Goal: Information Seeking & Learning: Learn about a topic

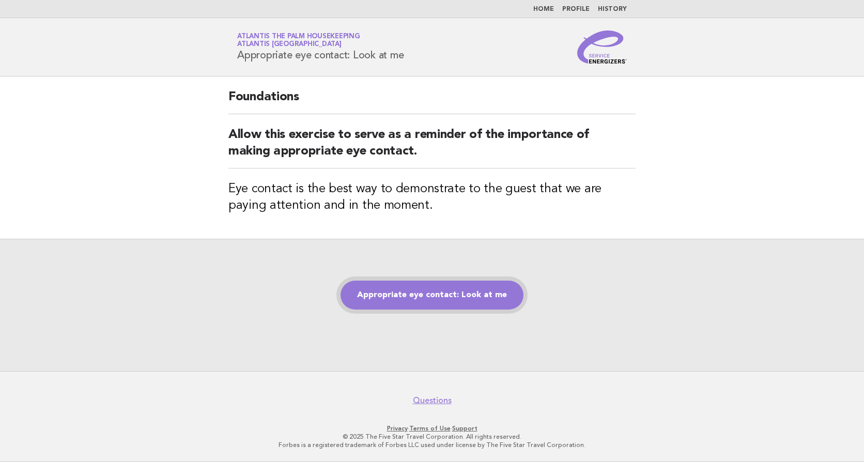
click at [436, 291] on link "Appropriate eye contact: Look at me" at bounding box center [432, 295] width 183 height 29
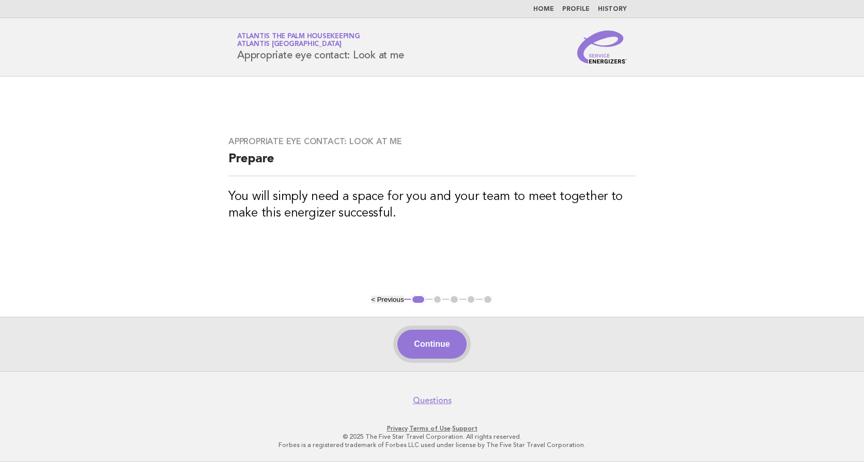
click at [428, 346] on button "Continue" at bounding box center [432, 344] width 69 height 29
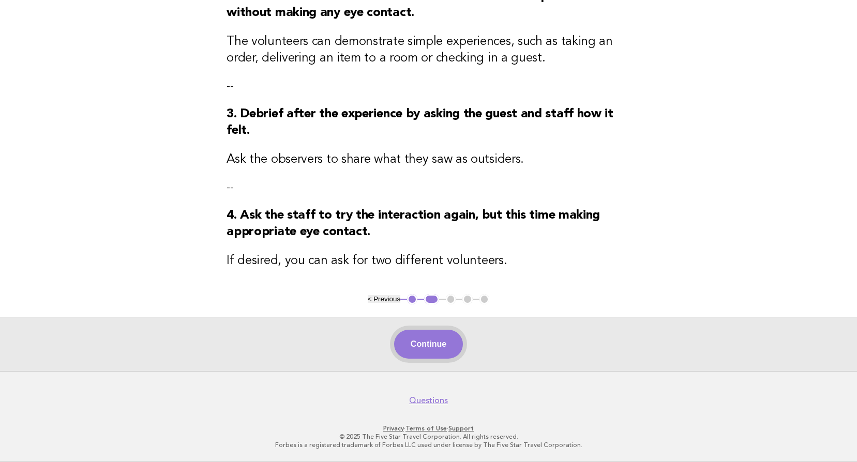
click at [418, 336] on button "Continue" at bounding box center [428, 344] width 69 height 29
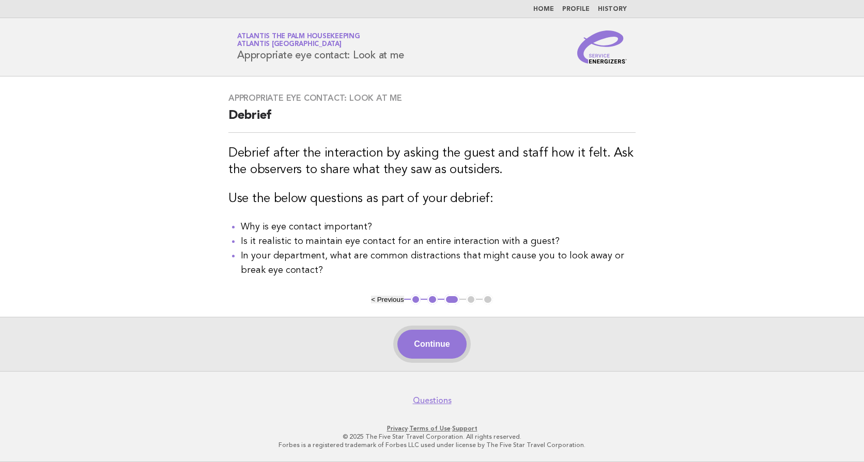
click at [428, 350] on button "Continue" at bounding box center [432, 344] width 69 height 29
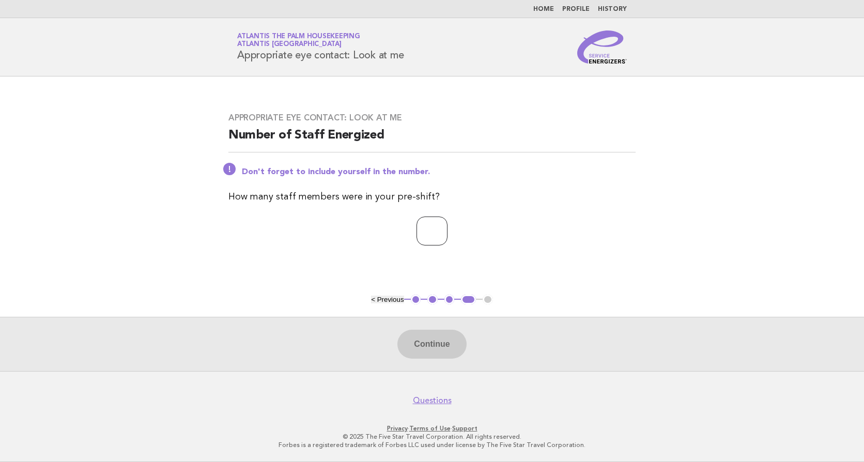
click at [417, 231] on input "number" at bounding box center [432, 231] width 31 height 29
type input "**"
click at [449, 348] on button "Continue" at bounding box center [432, 344] width 69 height 29
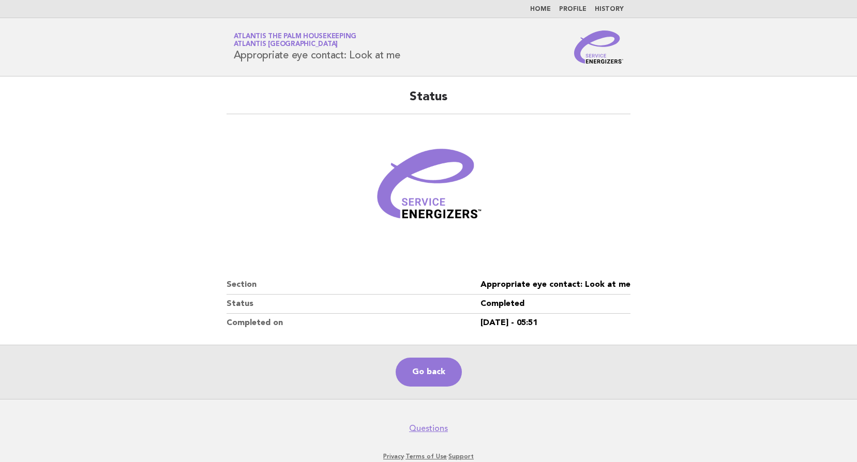
drag, startPoint x: 406, startPoint y: 371, endPoint x: 415, endPoint y: 268, distance: 103.3
click at [406, 371] on link "Go back" at bounding box center [429, 372] width 66 height 29
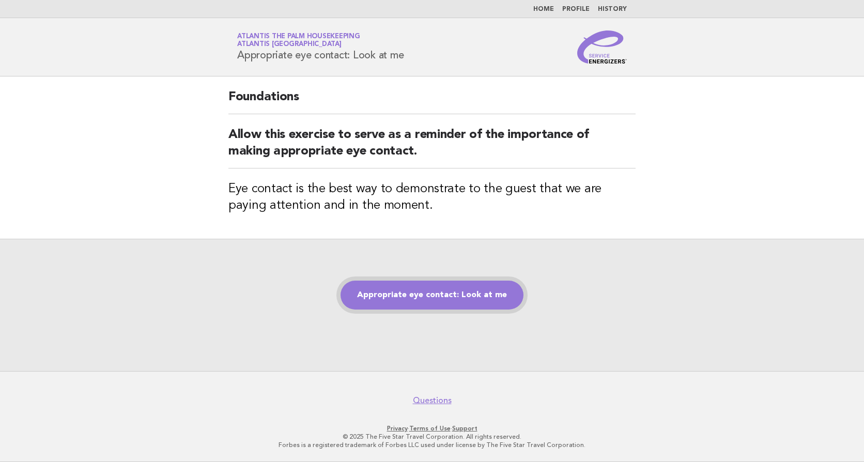
click at [448, 293] on link "Appropriate eye contact: Look at me" at bounding box center [432, 295] width 183 height 29
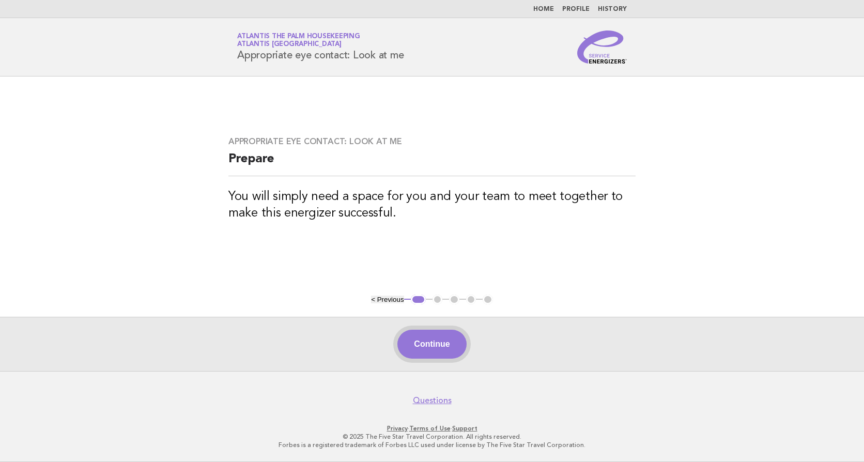
click at [422, 350] on button "Continue" at bounding box center [432, 344] width 69 height 29
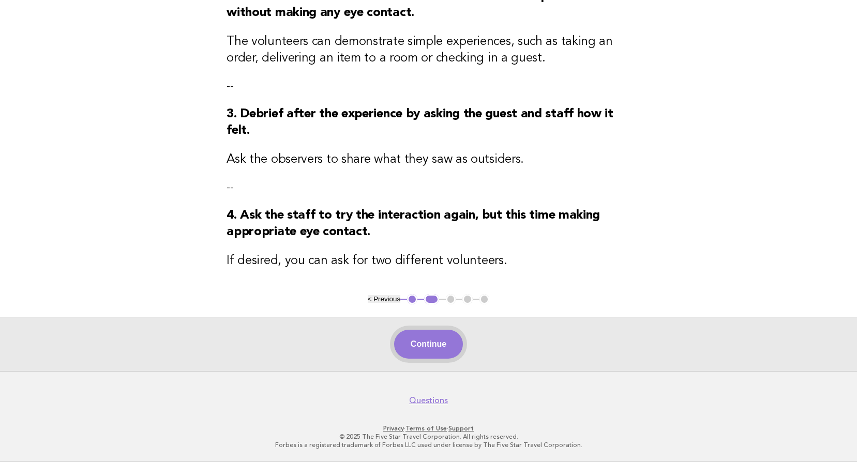
click at [430, 351] on button "Continue" at bounding box center [428, 344] width 69 height 29
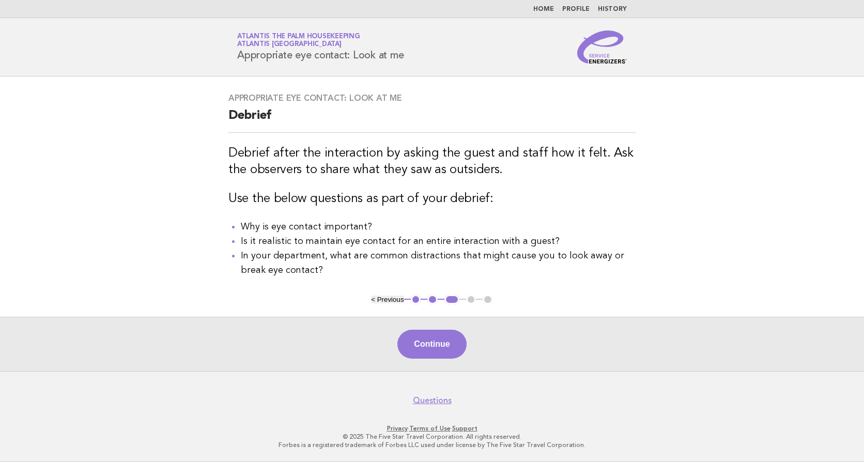
click at [430, 351] on button "Continue" at bounding box center [432, 344] width 69 height 29
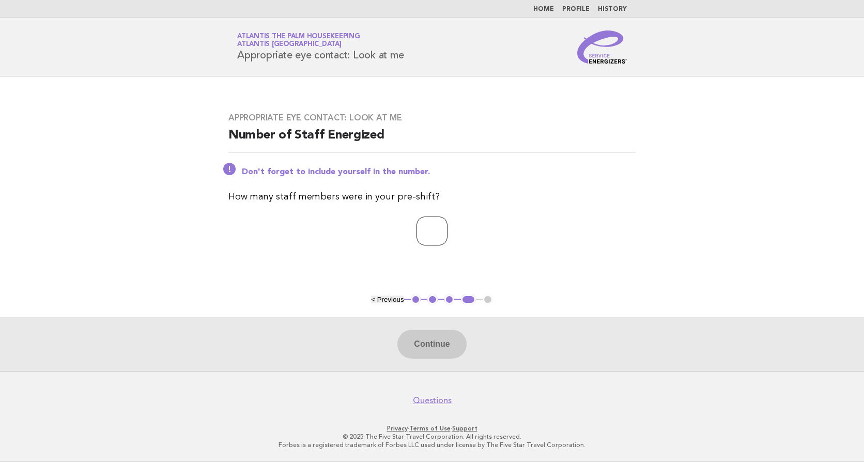
click at [417, 232] on input "number" at bounding box center [432, 231] width 31 height 29
type input "**"
click at [439, 347] on button "Continue" at bounding box center [432, 344] width 69 height 29
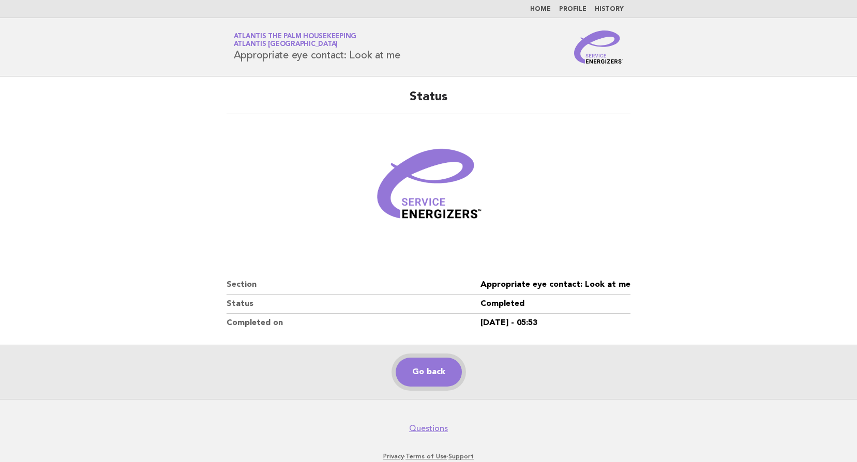
click at [438, 373] on link "Go back" at bounding box center [429, 372] width 66 height 29
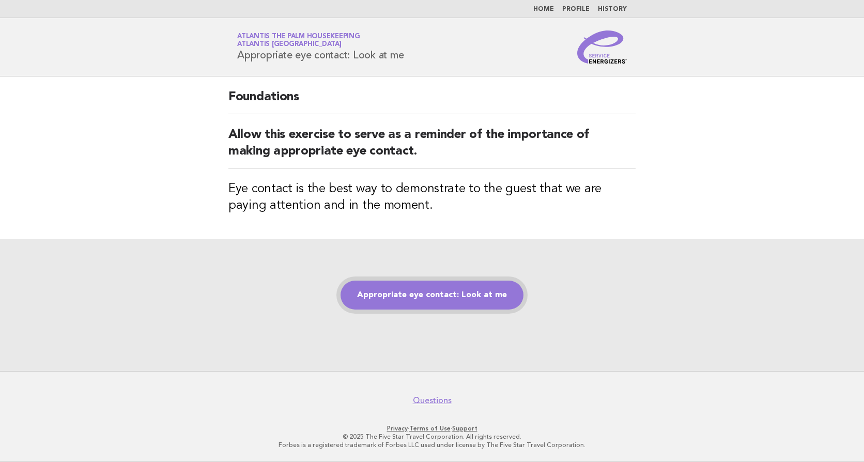
click at [430, 295] on link "Appropriate eye contact: Look at me" at bounding box center [432, 295] width 183 height 29
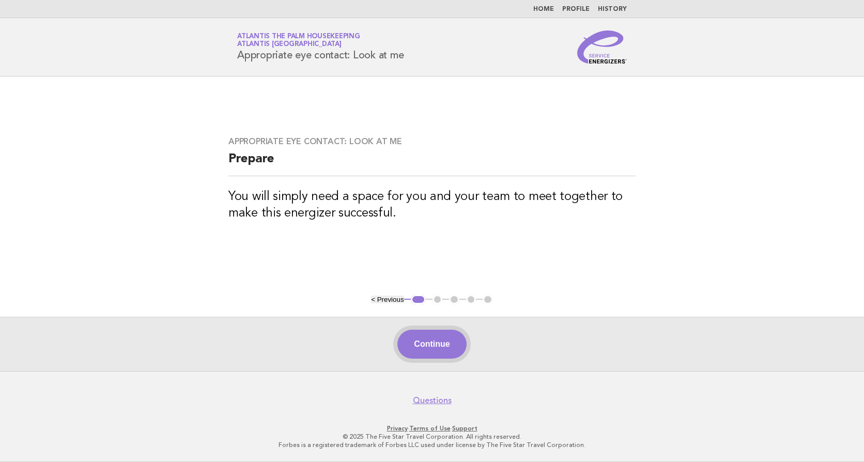
click at [446, 346] on button "Continue" at bounding box center [432, 344] width 69 height 29
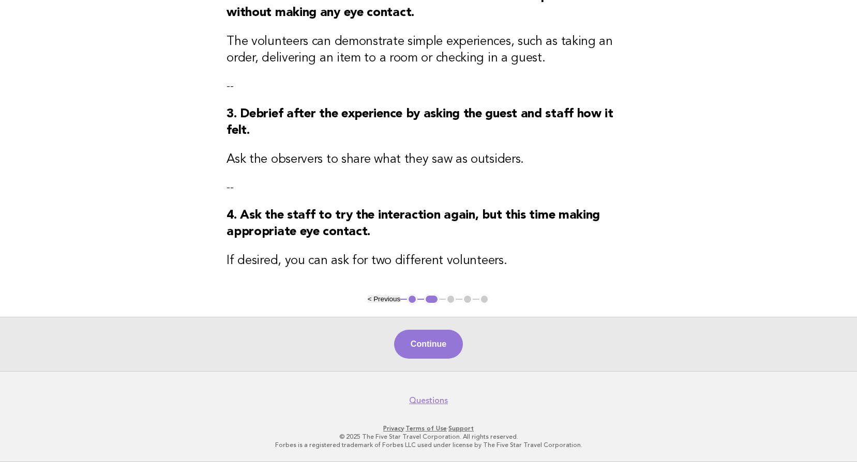
click at [439, 333] on button "Continue" at bounding box center [428, 344] width 69 height 29
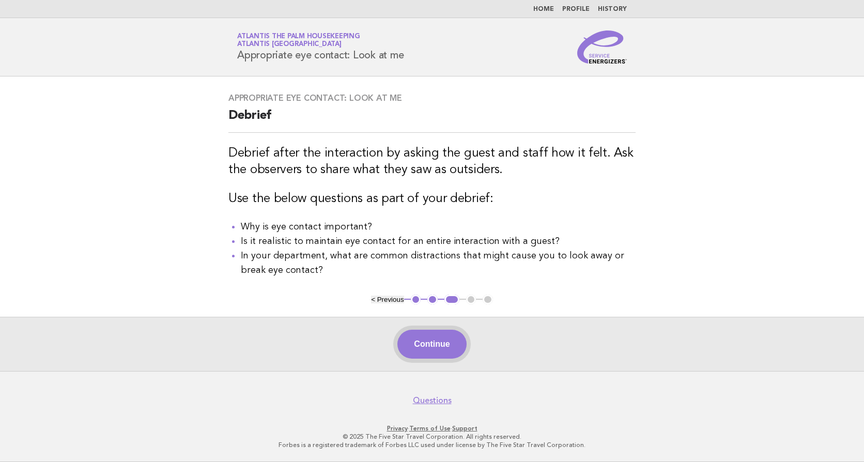
click at [434, 342] on button "Continue" at bounding box center [432, 344] width 69 height 29
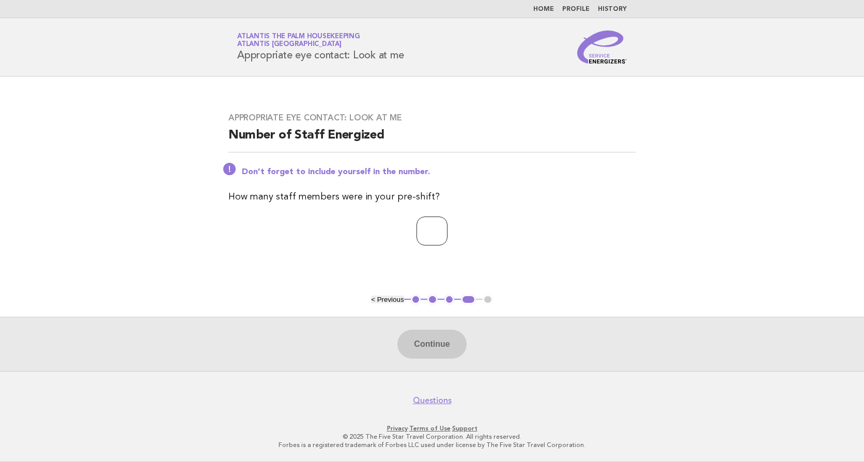
click at [417, 236] on input "number" at bounding box center [432, 231] width 31 height 29
type input "**"
click at [430, 344] on button "Continue" at bounding box center [432, 344] width 69 height 29
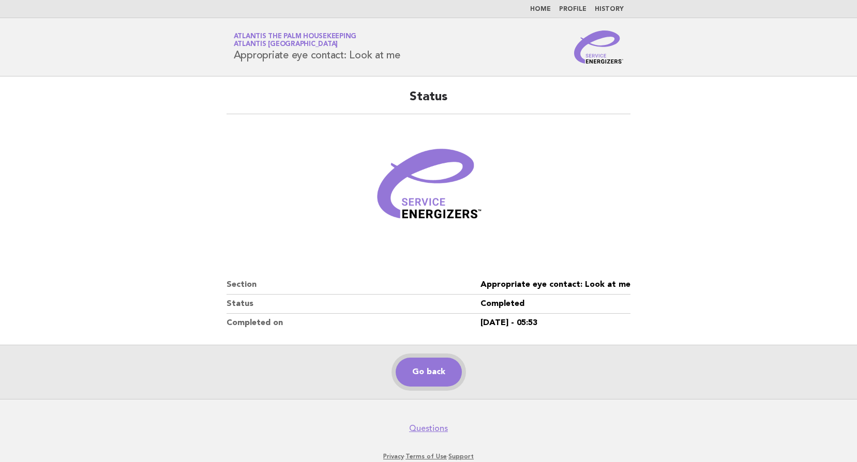
click at [429, 375] on link "Go back" at bounding box center [429, 372] width 66 height 29
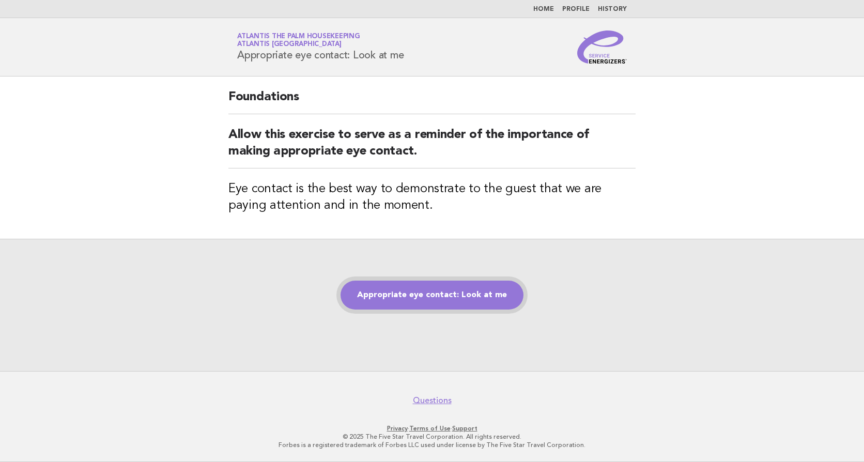
click at [431, 297] on link "Appropriate eye contact: Look at me" at bounding box center [432, 295] width 183 height 29
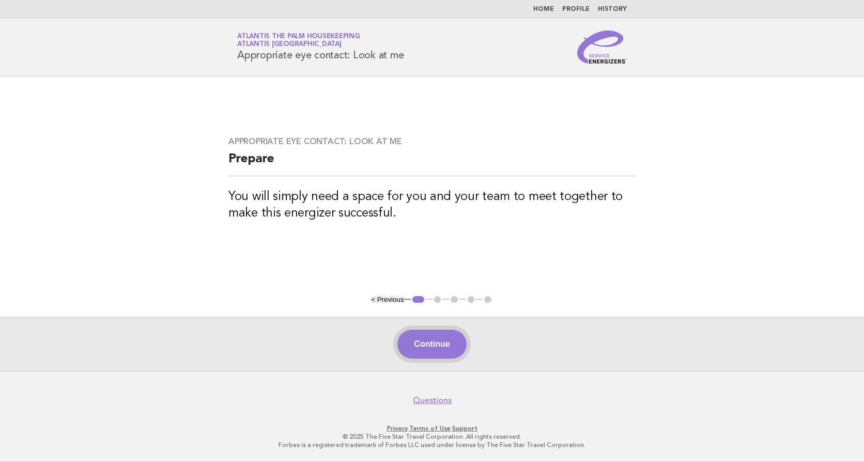
click at [421, 345] on button "Continue" at bounding box center [432, 344] width 69 height 29
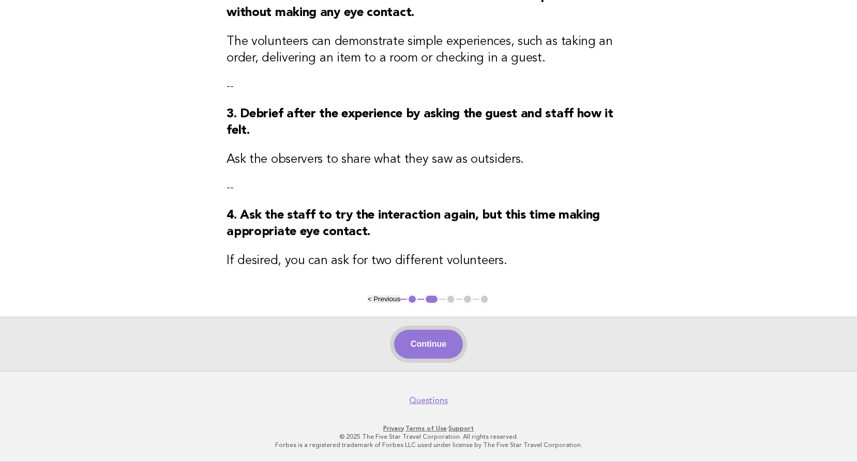
click at [418, 350] on button "Continue" at bounding box center [428, 344] width 69 height 29
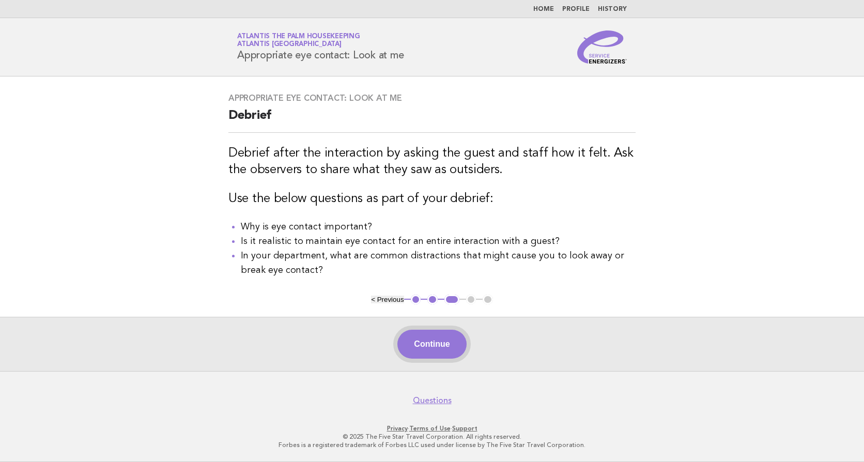
click at [421, 351] on button "Continue" at bounding box center [432, 344] width 69 height 29
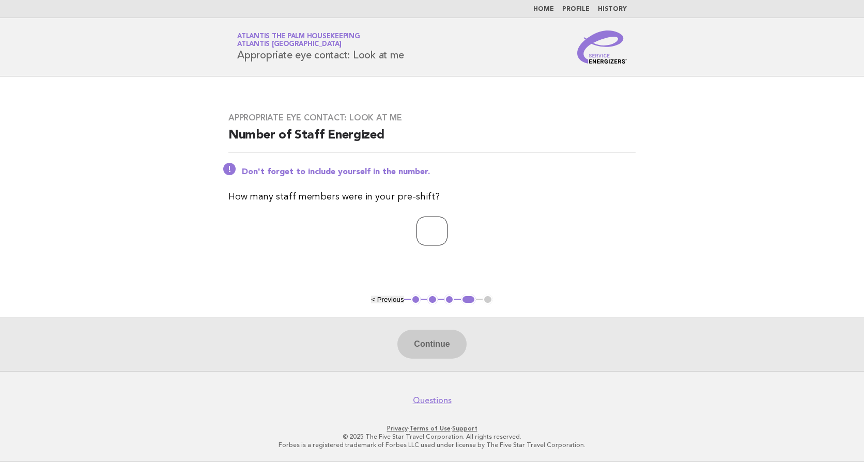
click at [417, 228] on input "number" at bounding box center [432, 231] width 31 height 29
type input "**"
click at [432, 344] on button "Continue" at bounding box center [432, 344] width 69 height 29
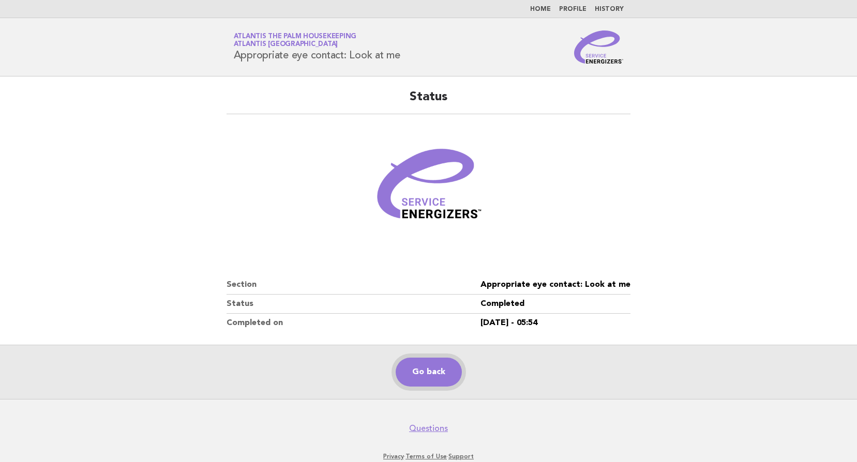
click at [428, 367] on link "Go back" at bounding box center [429, 372] width 66 height 29
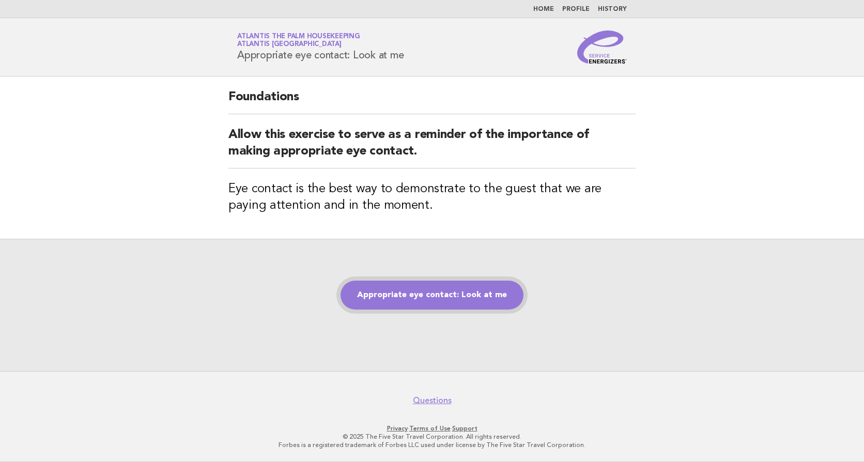
click at [416, 296] on link "Appropriate eye contact: Look at me" at bounding box center [432, 295] width 183 height 29
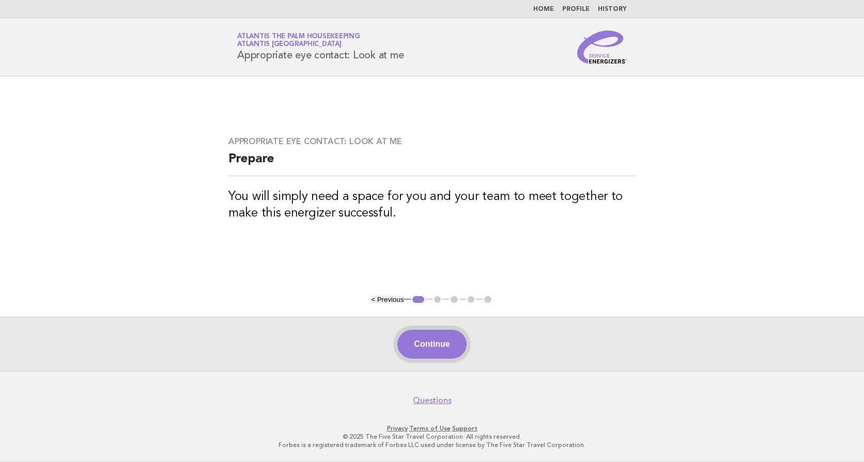
click at [428, 344] on button "Continue" at bounding box center [432, 344] width 69 height 29
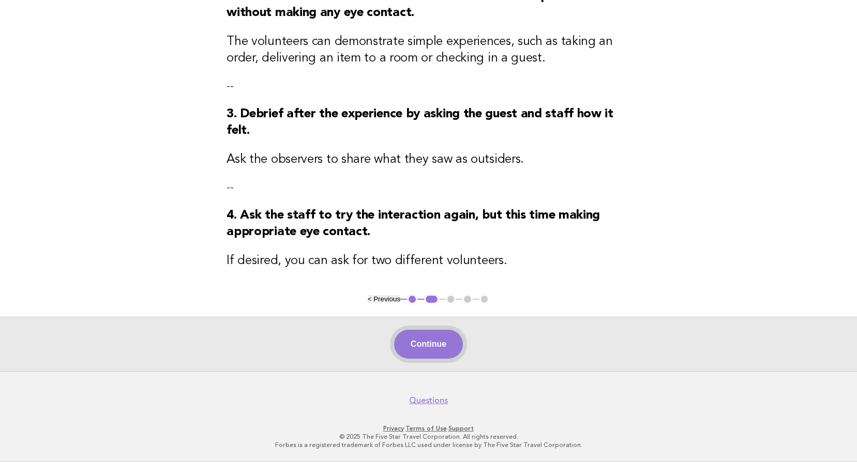
click at [414, 344] on button "Continue" at bounding box center [428, 344] width 69 height 29
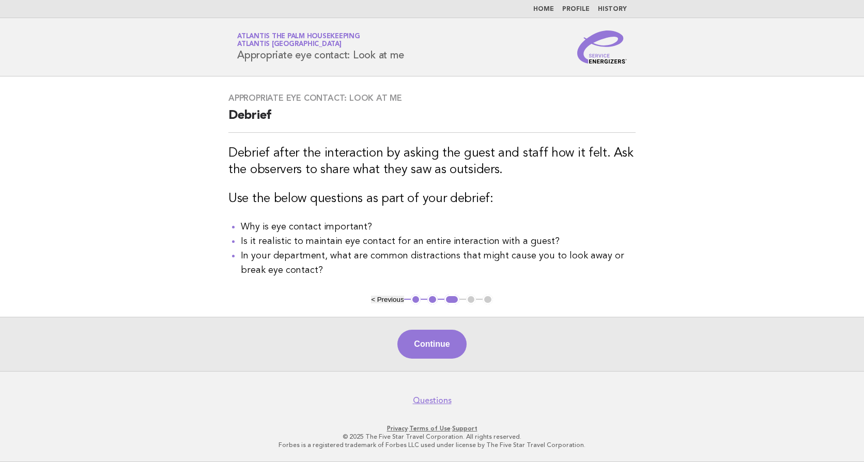
click at [414, 343] on button "Continue" at bounding box center [432, 344] width 69 height 29
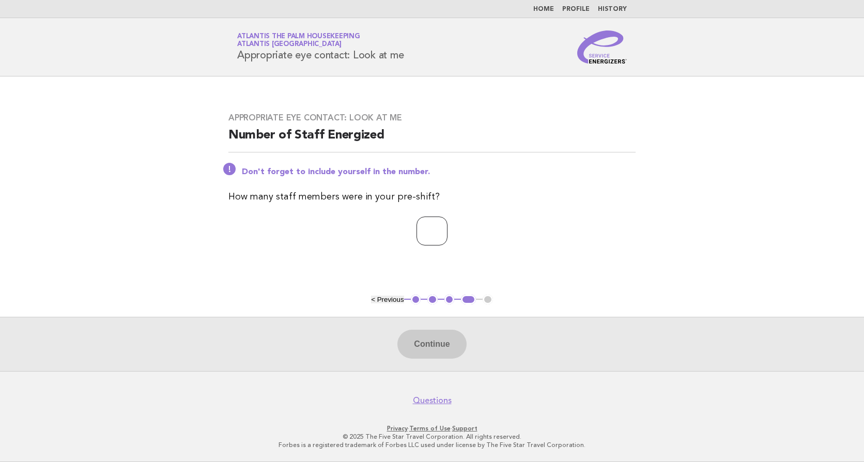
click at [417, 218] on input "number" at bounding box center [432, 231] width 31 height 29
type input "**"
click at [428, 347] on button "Continue" at bounding box center [432, 344] width 69 height 29
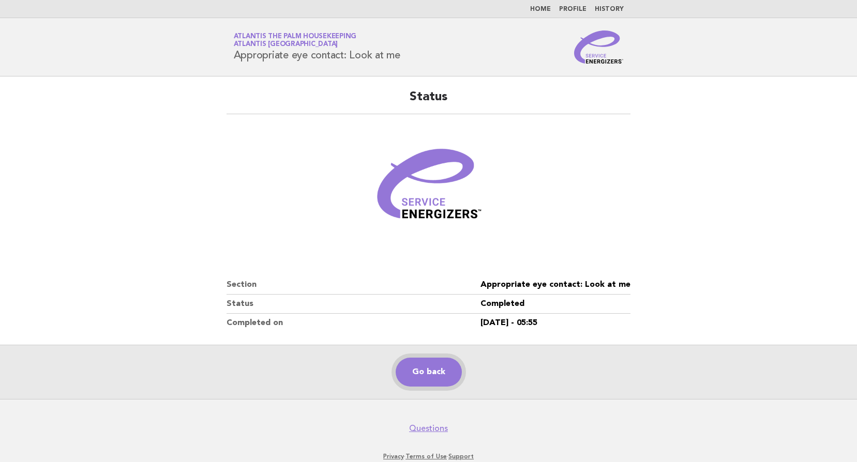
click at [414, 364] on link "Go back" at bounding box center [429, 372] width 66 height 29
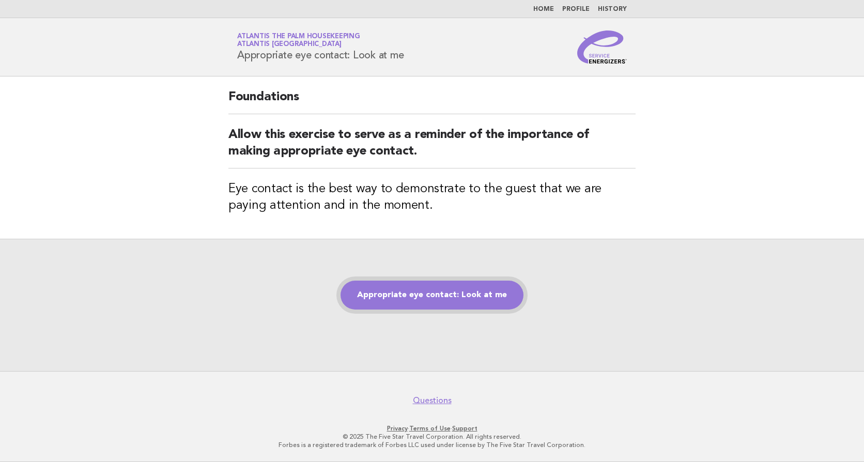
click at [447, 299] on link "Appropriate eye contact: Look at me" at bounding box center [432, 295] width 183 height 29
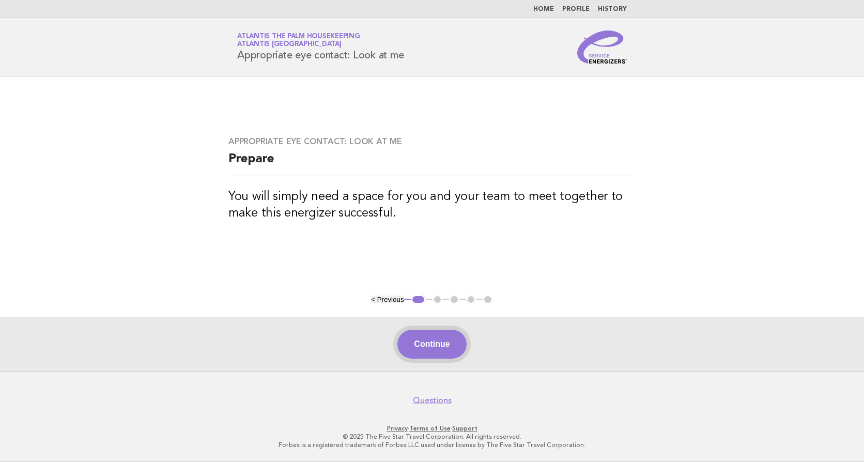
click at [444, 344] on button "Continue" at bounding box center [432, 344] width 69 height 29
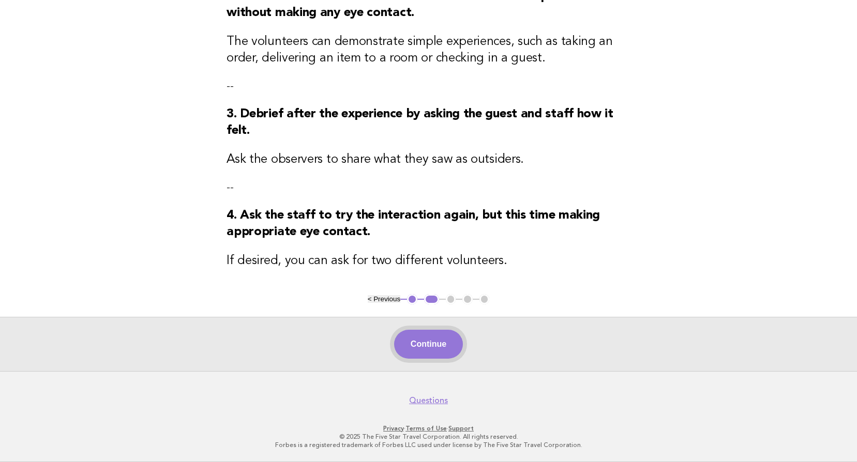
click at [442, 352] on button "Continue" at bounding box center [428, 344] width 69 height 29
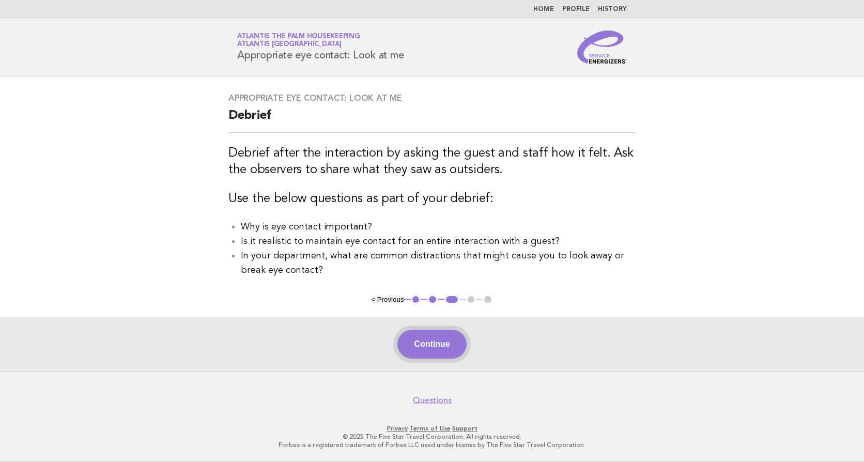
click at [438, 346] on button "Continue" at bounding box center [432, 344] width 69 height 29
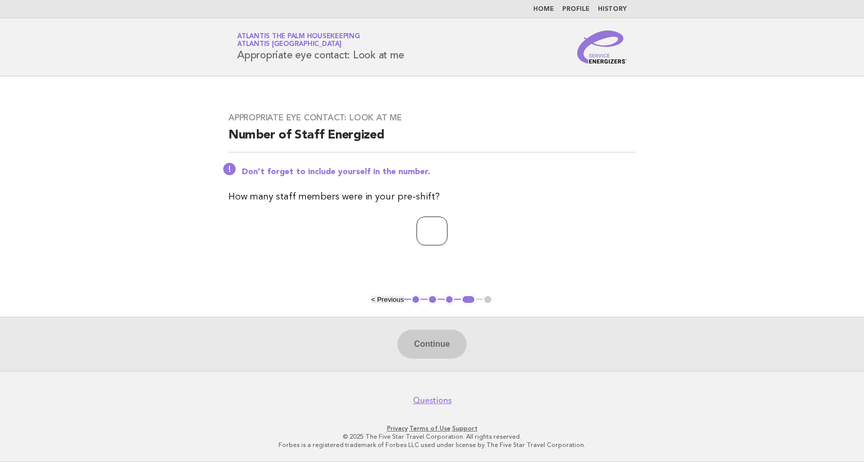
click at [419, 222] on input "number" at bounding box center [432, 231] width 31 height 29
type input "**"
click at [442, 343] on button "Continue" at bounding box center [432, 344] width 69 height 29
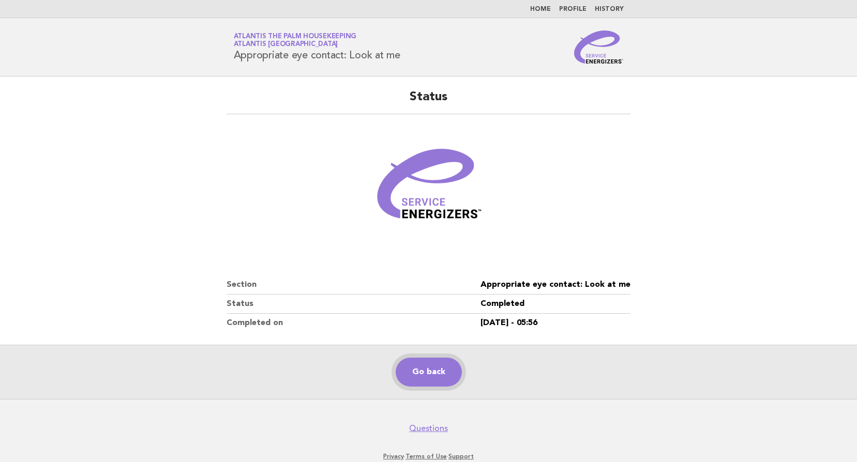
click at [434, 368] on link "Go back" at bounding box center [429, 372] width 66 height 29
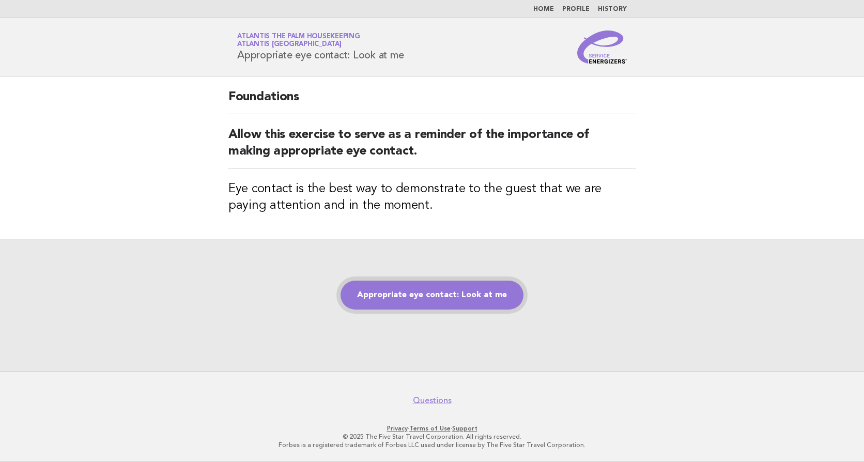
click at [431, 295] on link "Appropriate eye contact: Look at me" at bounding box center [432, 295] width 183 height 29
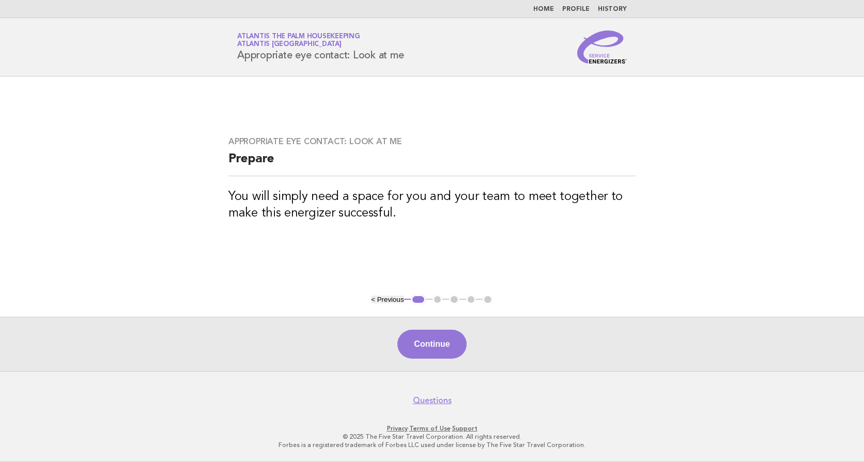
click at [428, 338] on button "Continue" at bounding box center [432, 344] width 69 height 29
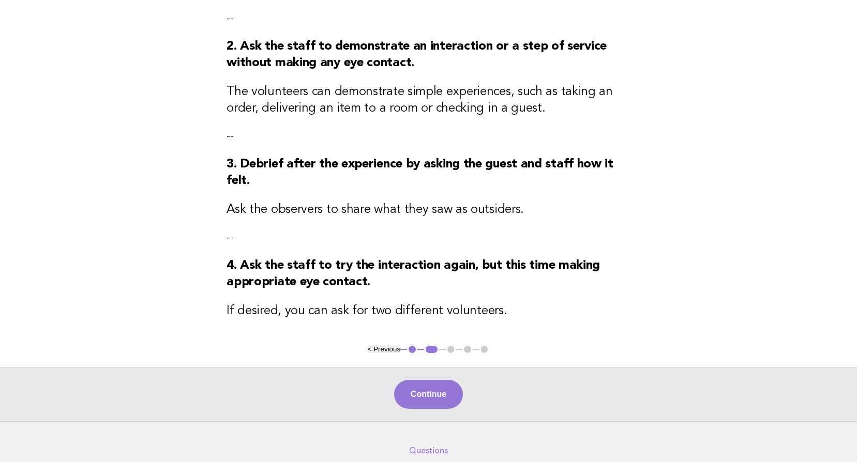
scroll to position [229, 0]
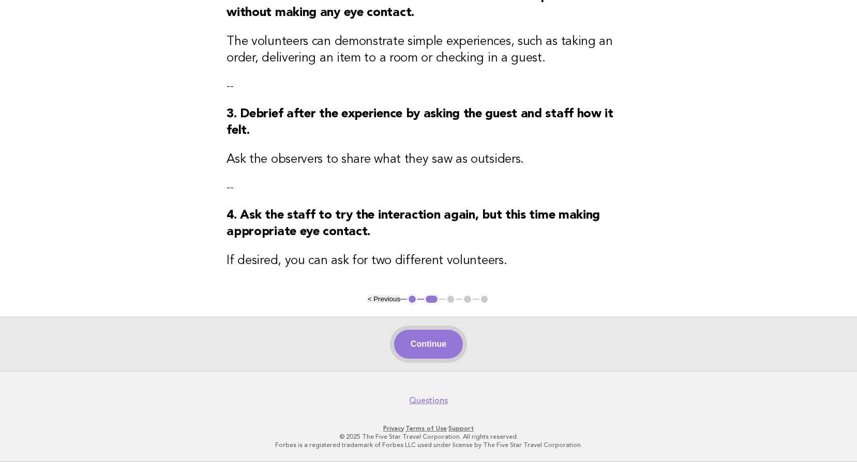
click at [431, 343] on button "Continue" at bounding box center [428, 344] width 69 height 29
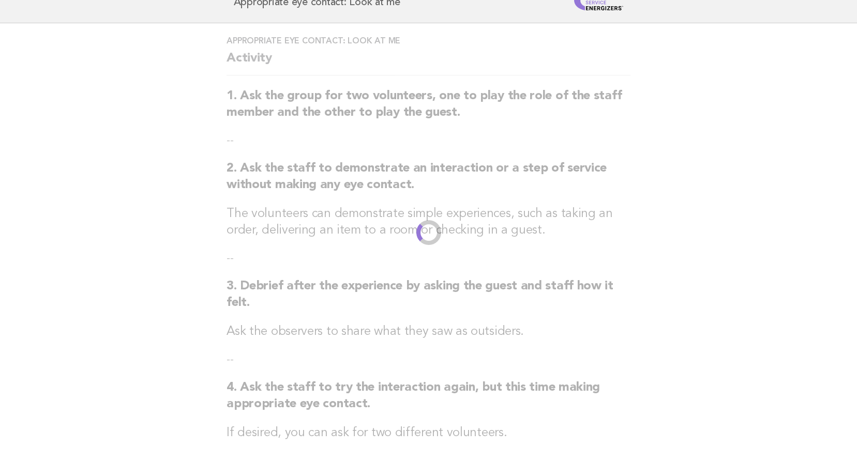
scroll to position [0, 0]
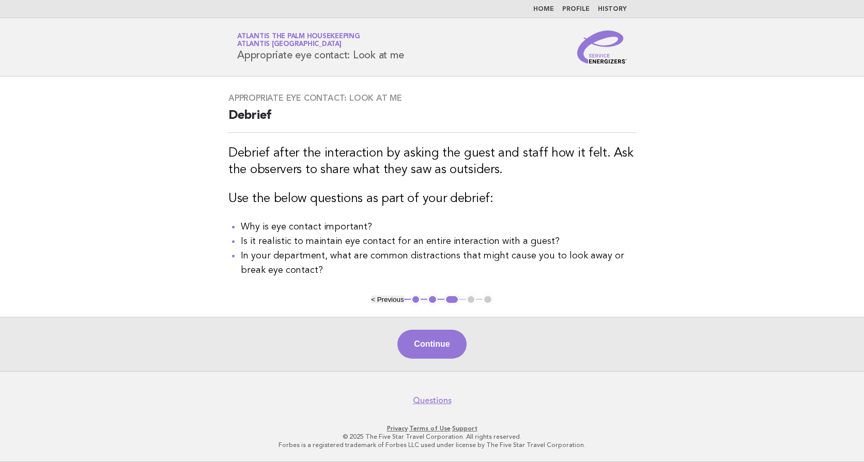
click at [431, 343] on button "Continue" at bounding box center [432, 344] width 69 height 29
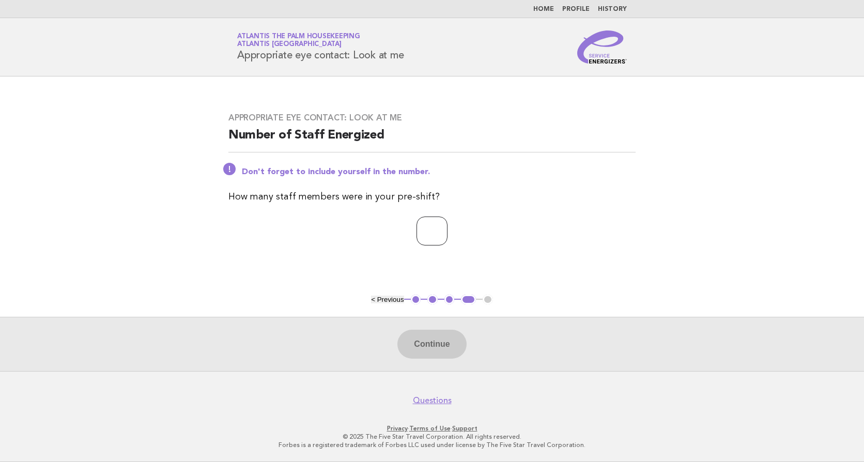
click at [422, 230] on input "number" at bounding box center [432, 231] width 31 height 29
type input "**"
click at [432, 342] on button "Continue" at bounding box center [432, 344] width 69 height 29
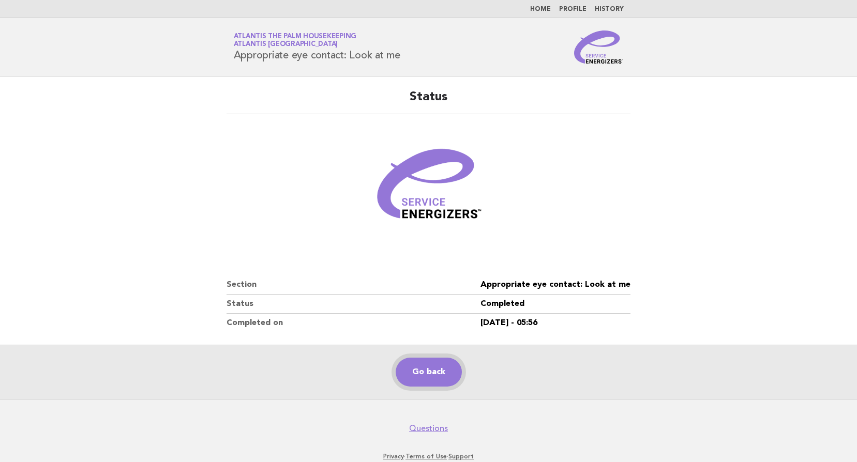
click at [426, 372] on link "Go back" at bounding box center [429, 372] width 66 height 29
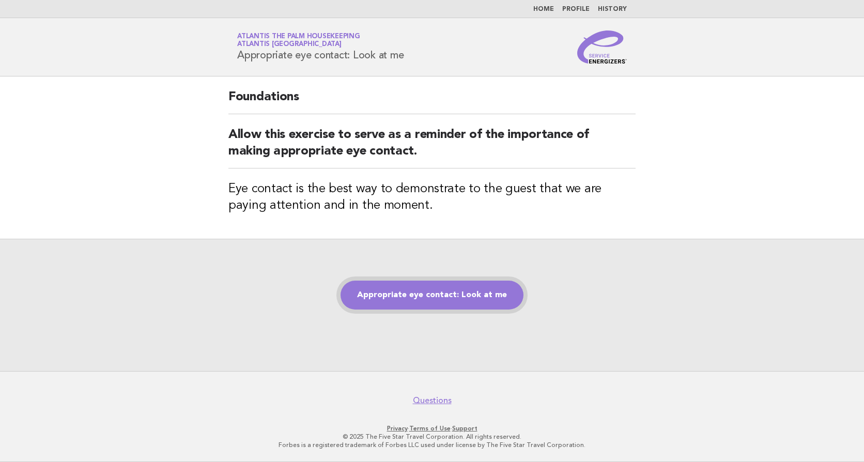
click at [434, 293] on link "Appropriate eye contact: Look at me" at bounding box center [432, 295] width 183 height 29
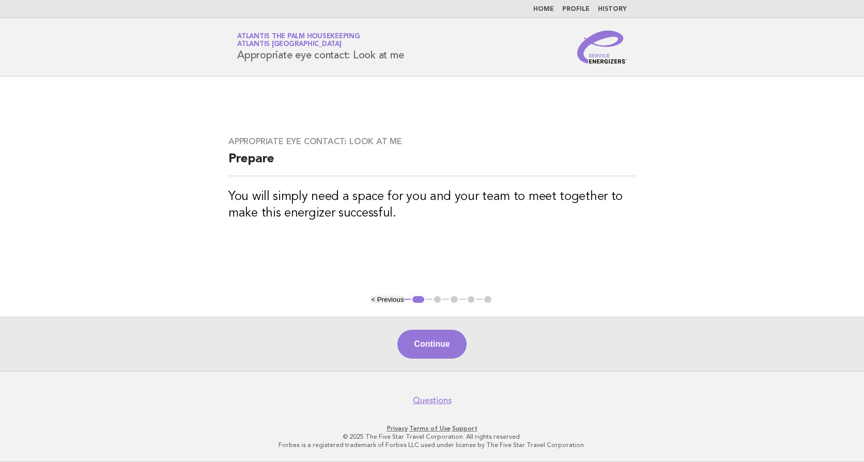
click at [439, 326] on div "Continue" at bounding box center [432, 344] width 864 height 54
click at [439, 348] on button "Continue" at bounding box center [432, 344] width 69 height 29
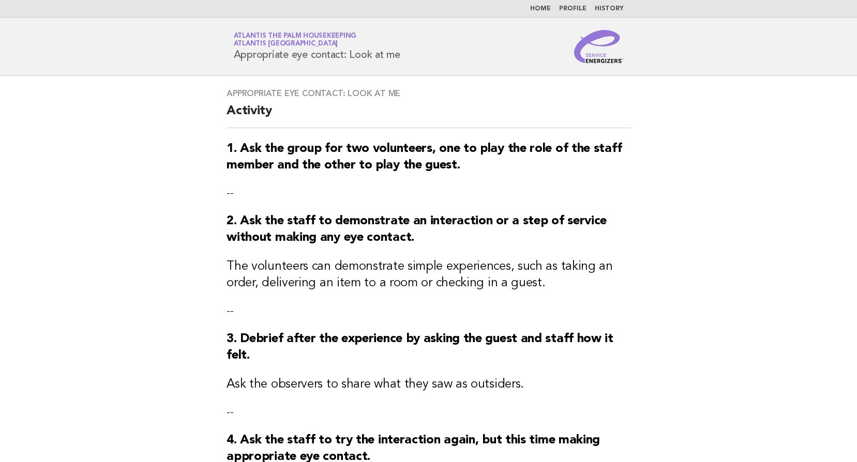
scroll to position [229, 0]
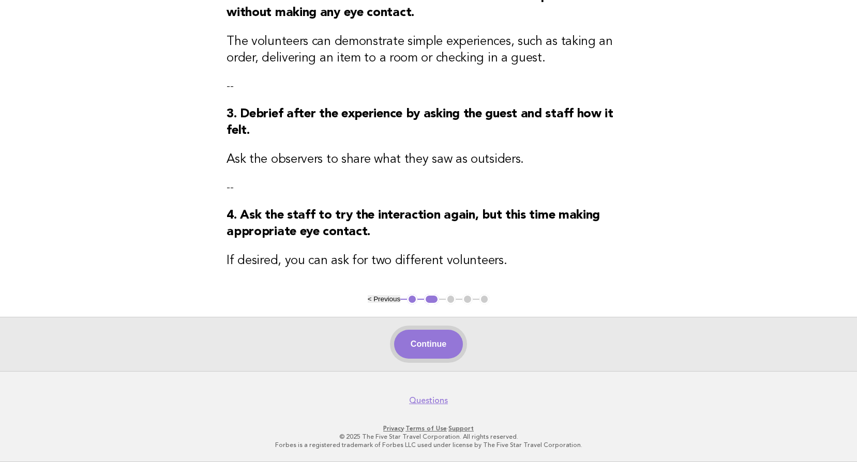
click at [428, 342] on button "Continue" at bounding box center [428, 344] width 69 height 29
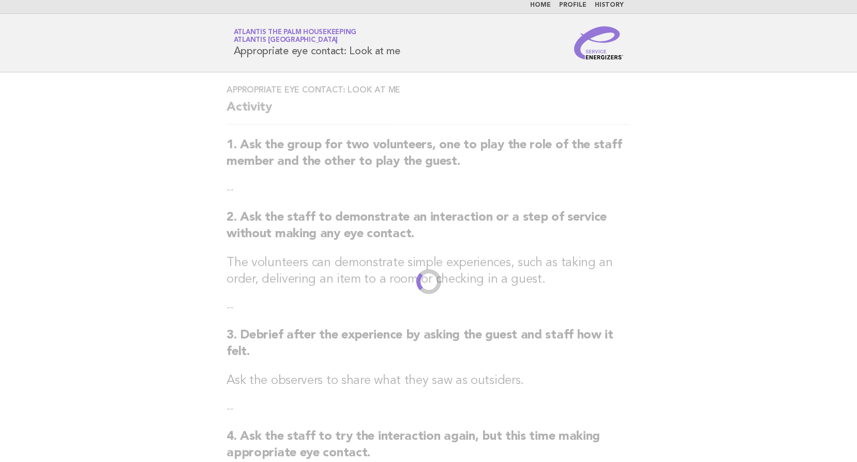
scroll to position [0, 0]
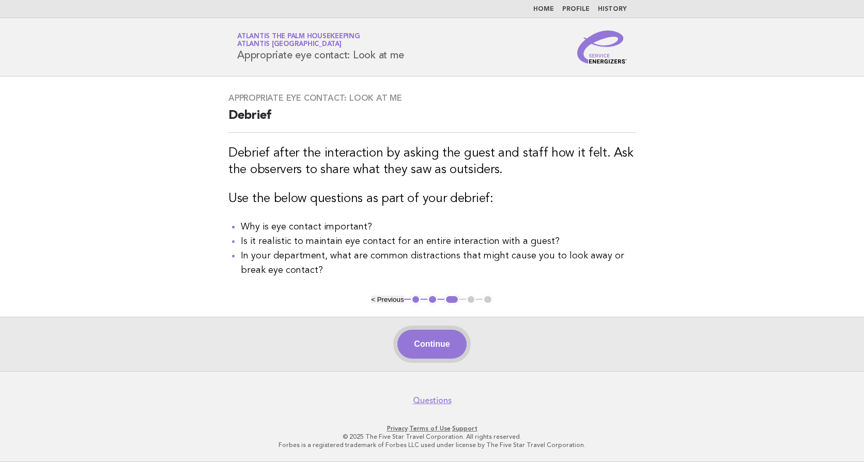
click at [427, 347] on button "Continue" at bounding box center [432, 344] width 69 height 29
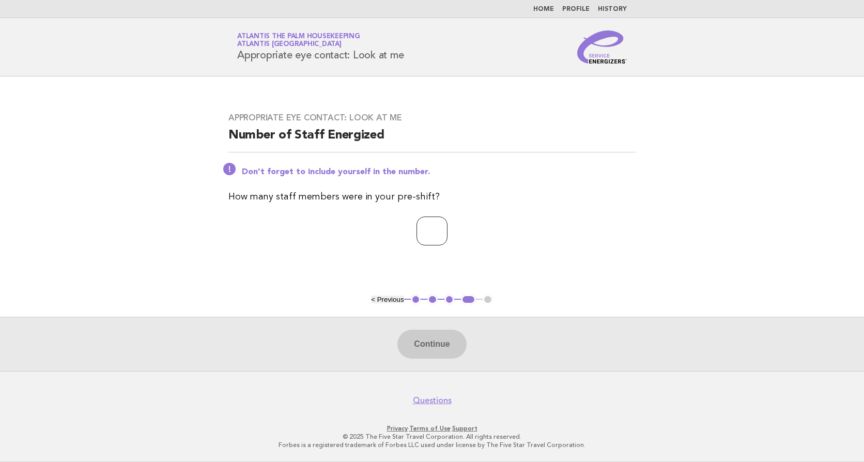
click at [417, 231] on input "number" at bounding box center [432, 231] width 31 height 29
type input "**"
click at [430, 346] on button "Continue" at bounding box center [432, 344] width 69 height 29
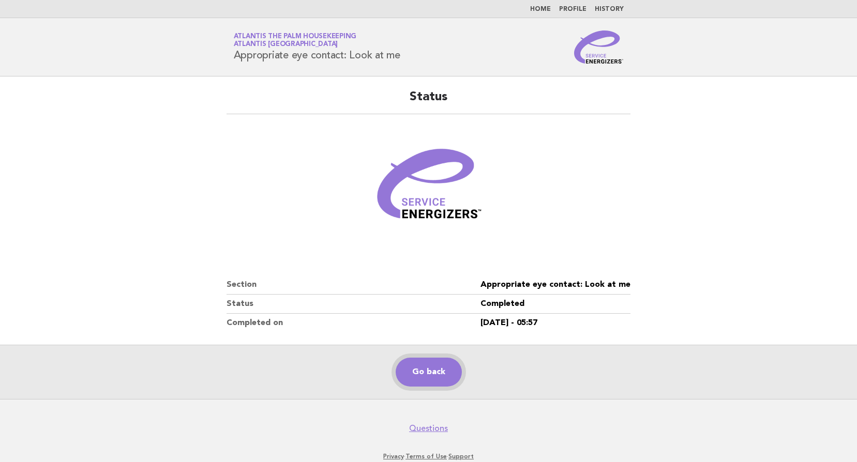
click at [417, 376] on link "Go back" at bounding box center [429, 372] width 66 height 29
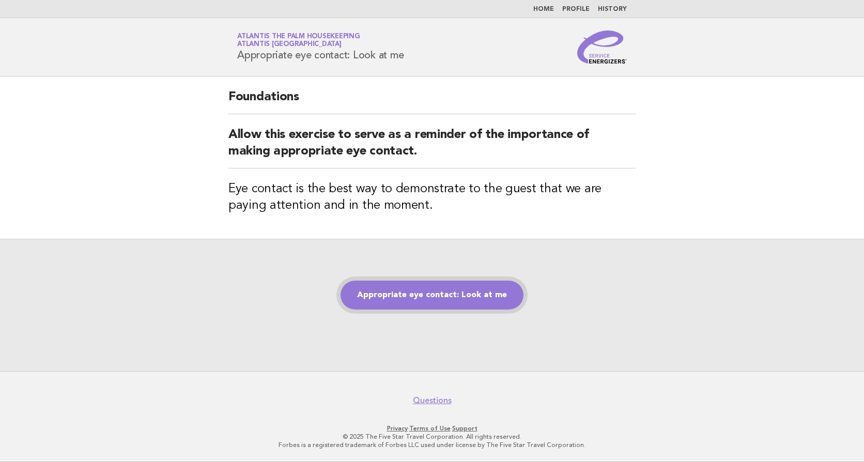
click at [435, 295] on link "Appropriate eye contact: Look at me" at bounding box center [432, 295] width 183 height 29
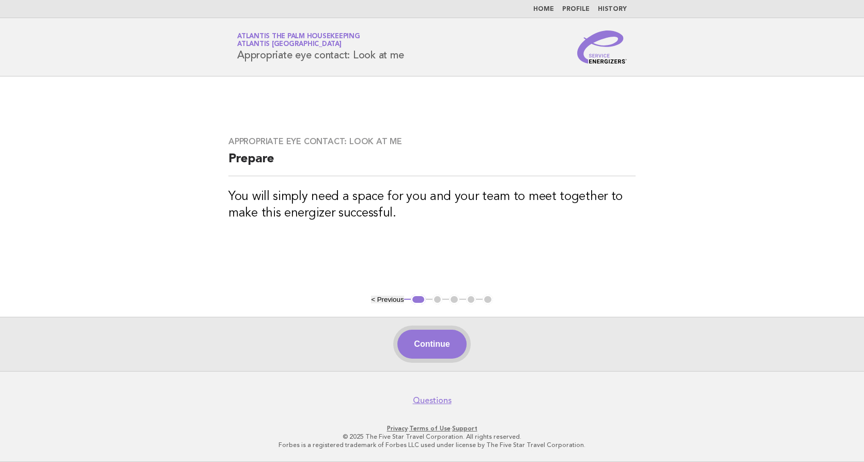
click at [435, 343] on button "Continue" at bounding box center [432, 344] width 69 height 29
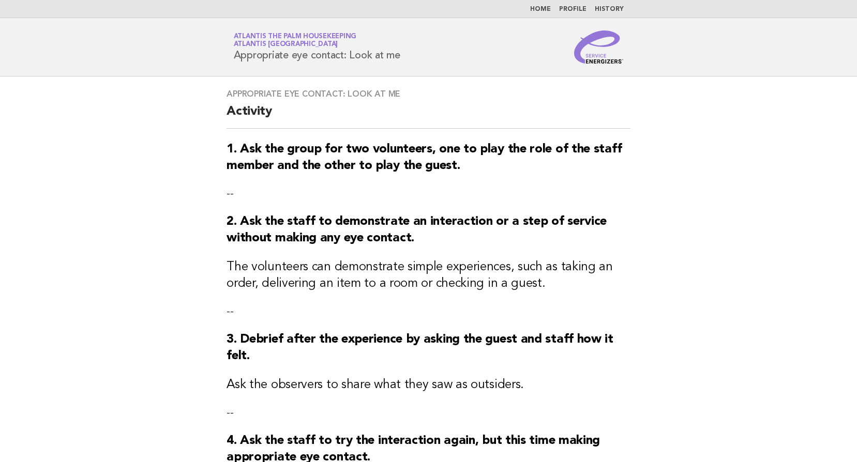
scroll to position [229, 0]
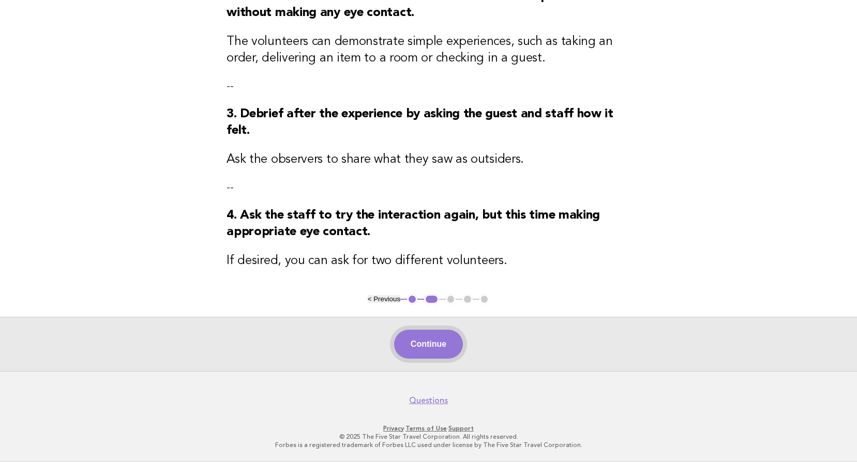
click at [431, 353] on button "Continue" at bounding box center [428, 344] width 69 height 29
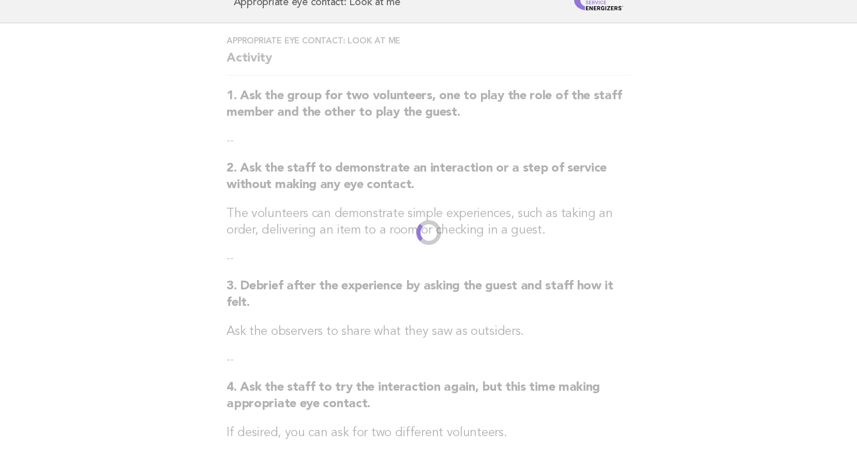
scroll to position [0, 0]
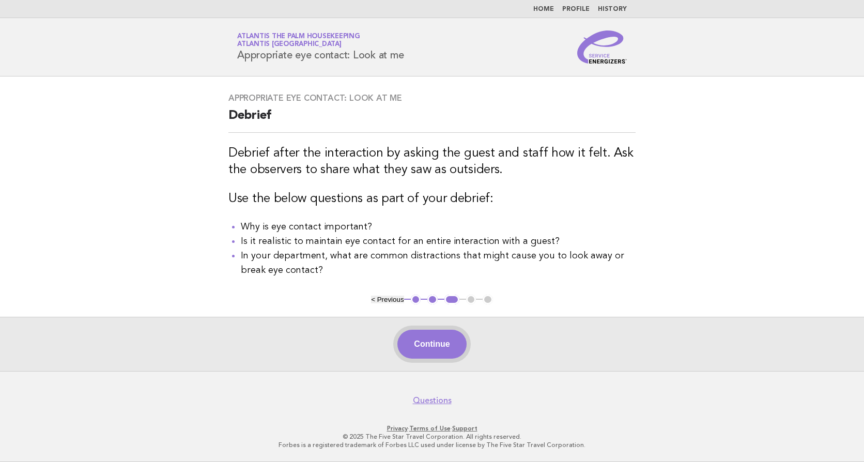
click at [431, 339] on button "Continue" at bounding box center [432, 344] width 69 height 29
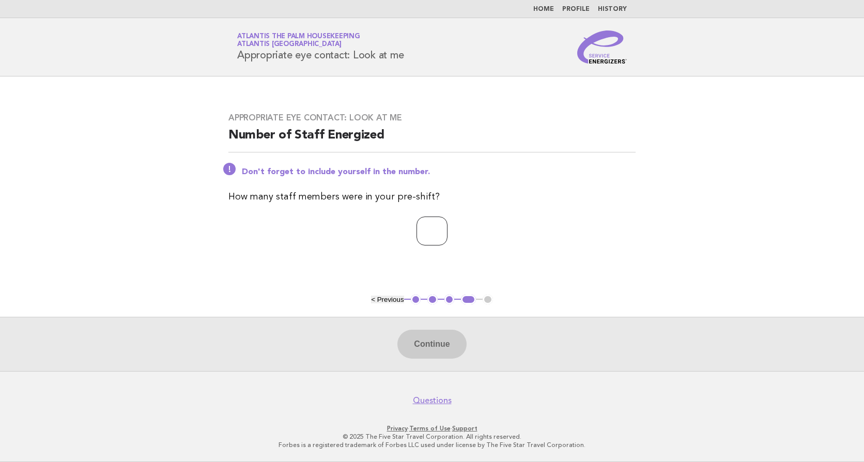
click at [417, 233] on input "number" at bounding box center [432, 231] width 31 height 29
type input "**"
click at [418, 339] on button "Continue" at bounding box center [432, 344] width 69 height 29
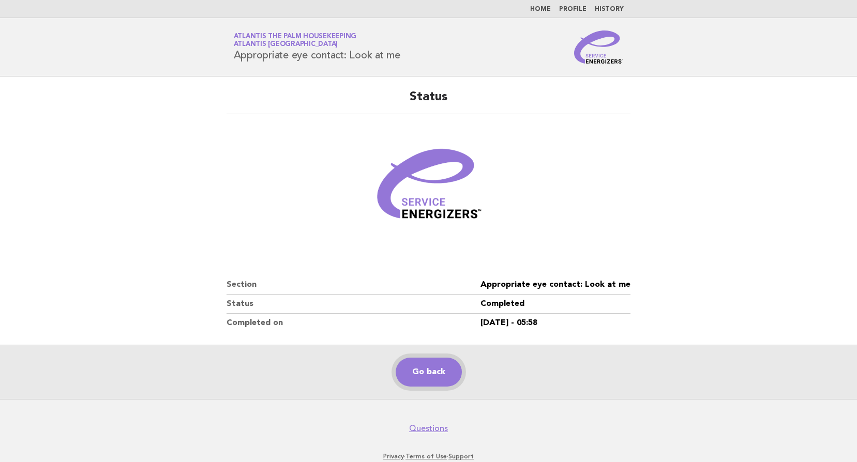
click at [431, 370] on link "Go back" at bounding box center [429, 372] width 66 height 29
